Goal: Transaction & Acquisition: Purchase product/service

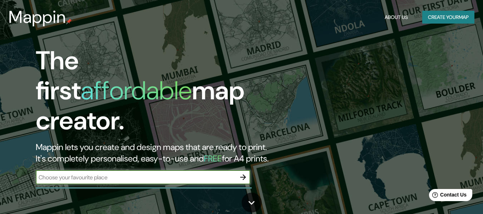
click at [101, 174] on input "text" at bounding box center [136, 178] width 200 height 8
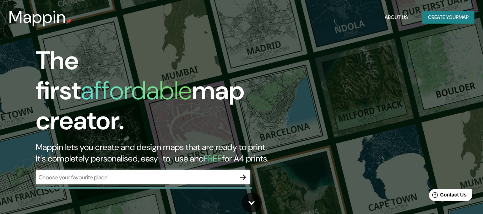
click at [191, 170] on div "​" at bounding box center [143, 177] width 215 height 14
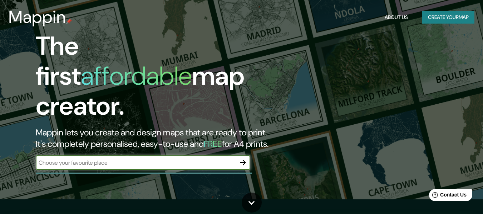
scroll to position [17, 0]
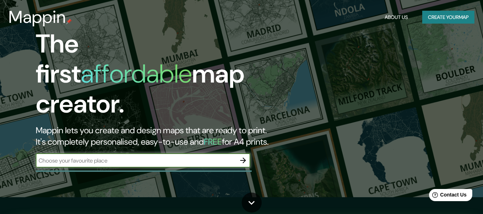
click at [194, 157] on input "text" at bounding box center [136, 161] width 200 height 8
type input "monteria"
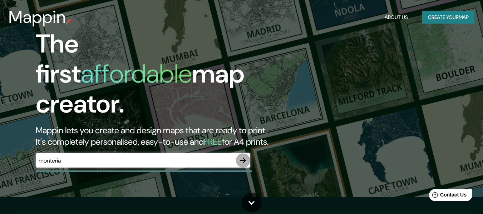
click at [242, 158] on icon "button" at bounding box center [243, 161] width 6 height 6
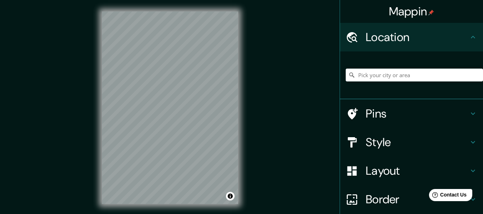
click at [274, 50] on div "Mappin Location Pins Style Layout Border Choose a border. Hint : you can make l…" at bounding box center [241, 113] width 483 height 227
click at [402, 78] on input "Pick your city or area" at bounding box center [414, 75] width 137 height 13
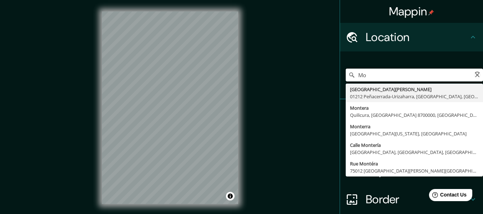
type input "M"
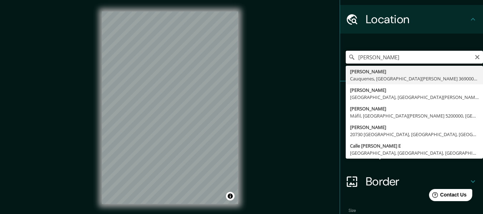
scroll to position [20, 0]
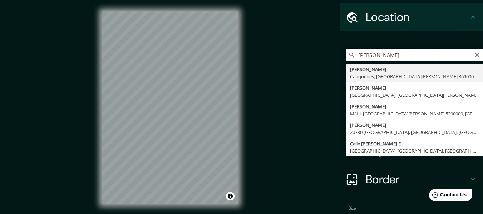
click at [408, 55] on input "[PERSON_NAME]" at bounding box center [414, 55] width 137 height 13
type input "J"
